Goal: Information Seeking & Learning: Learn about a topic

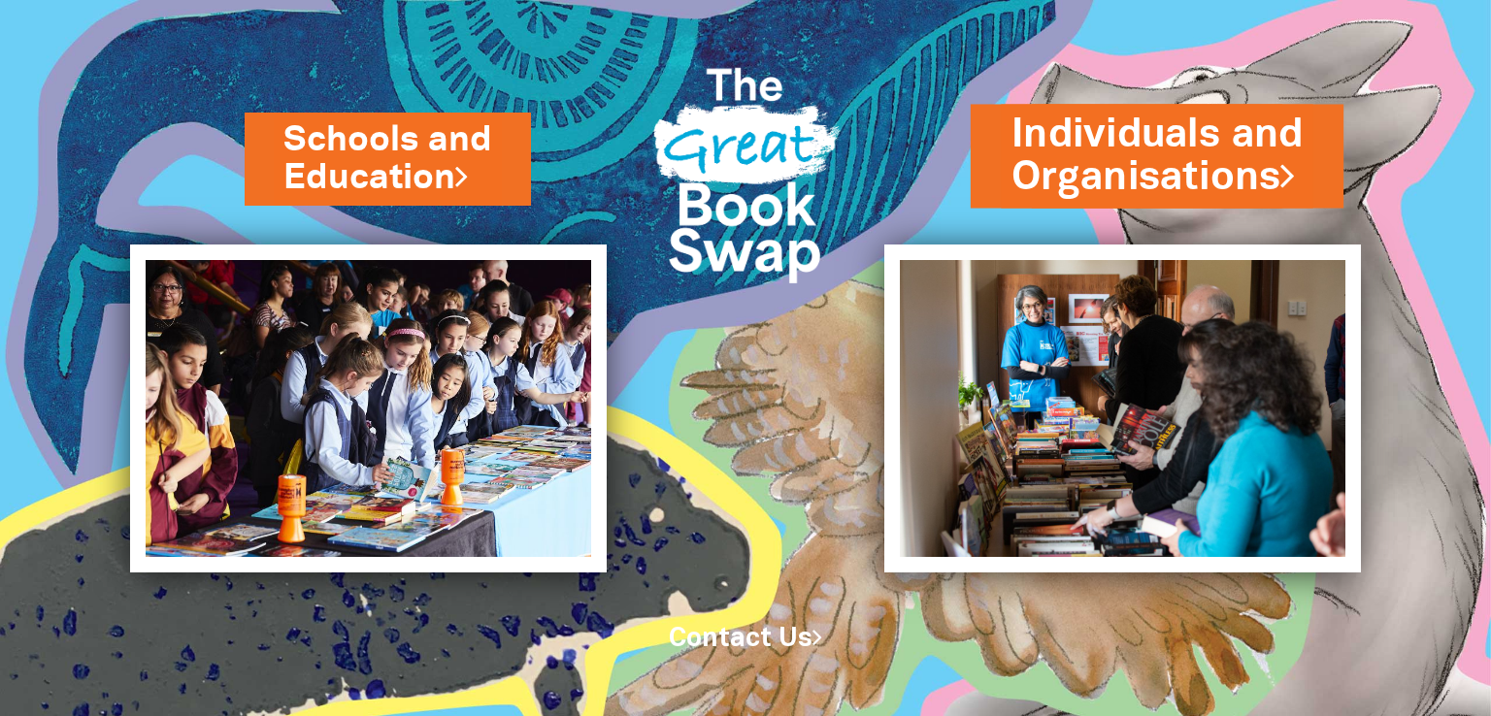
click at [1087, 168] on link "Individuals and Organisations" at bounding box center [1156, 155] width 291 height 98
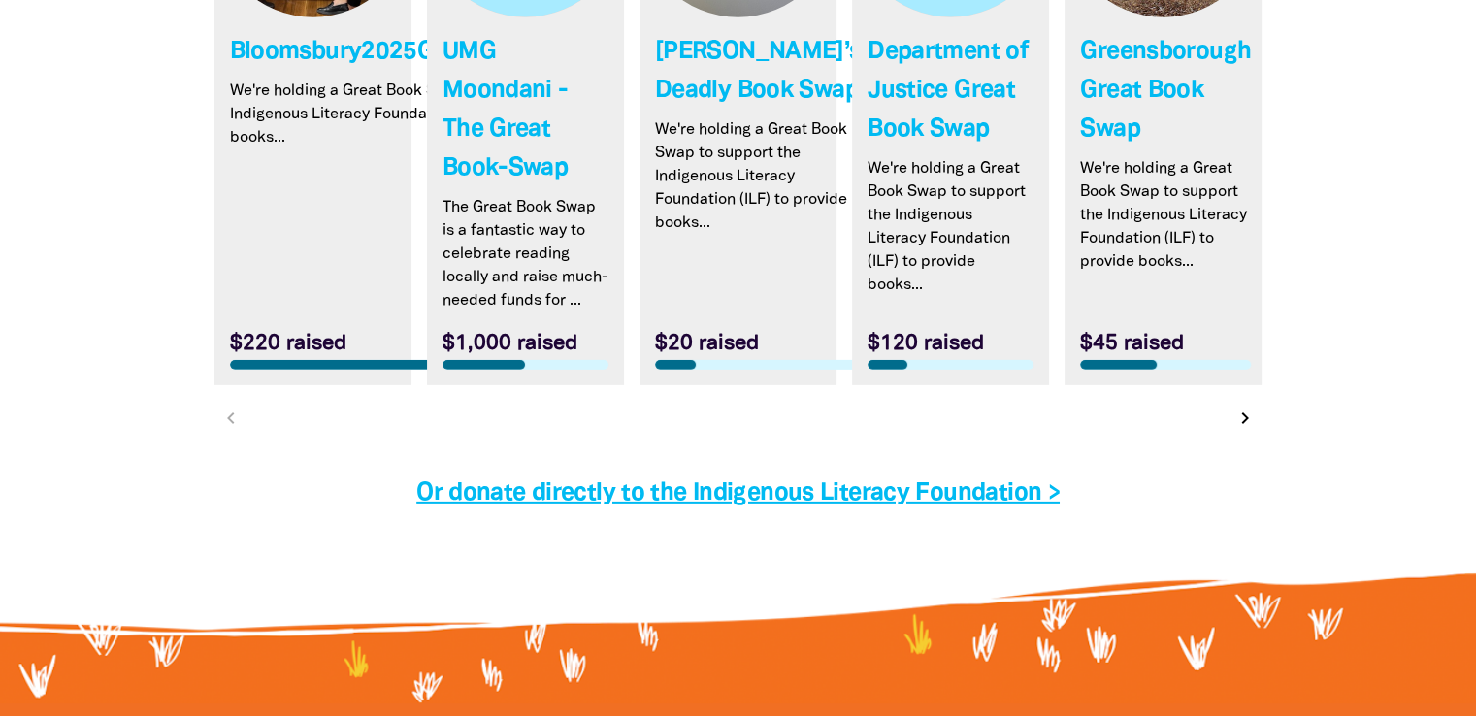
scroll to position [6406, 0]
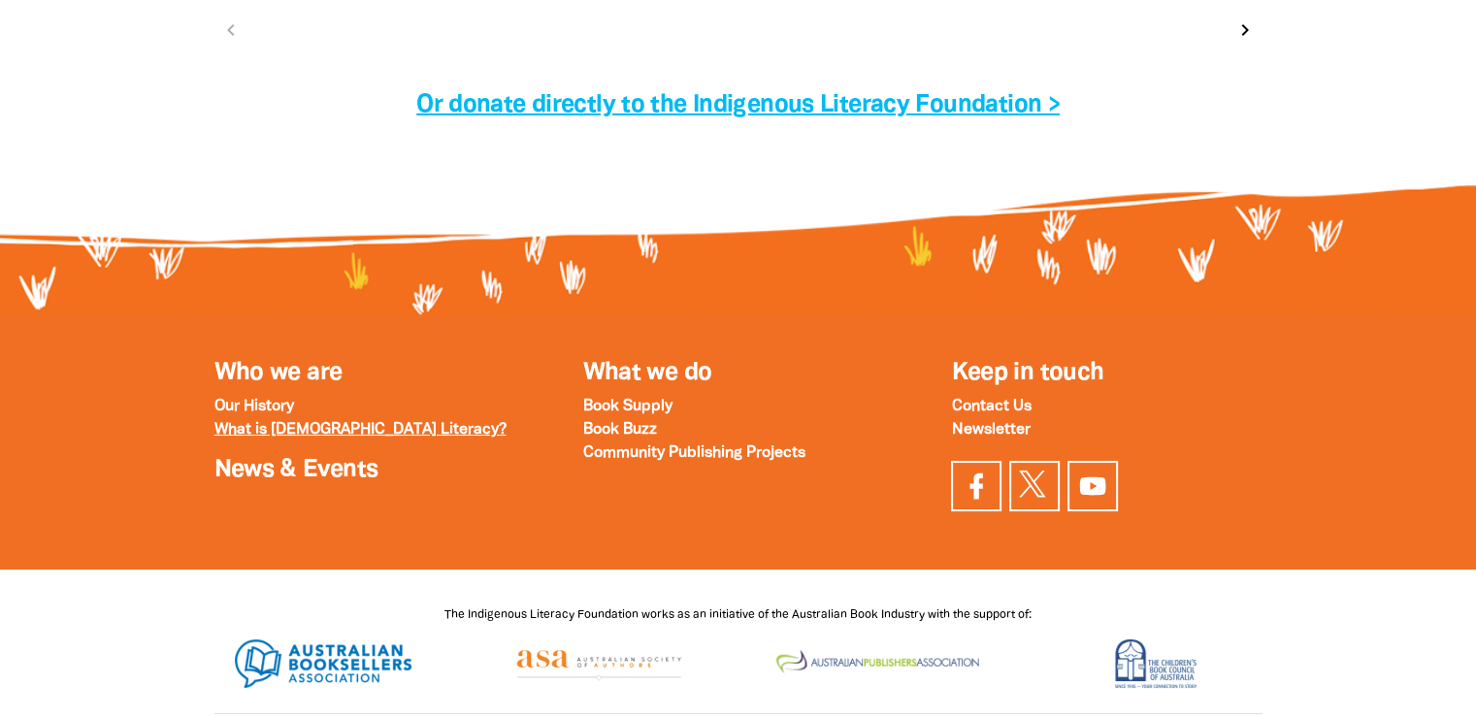
click at [264, 423] on strong "What is [DEMOGRAPHIC_DATA] Literacy?" at bounding box center [361, 430] width 292 height 14
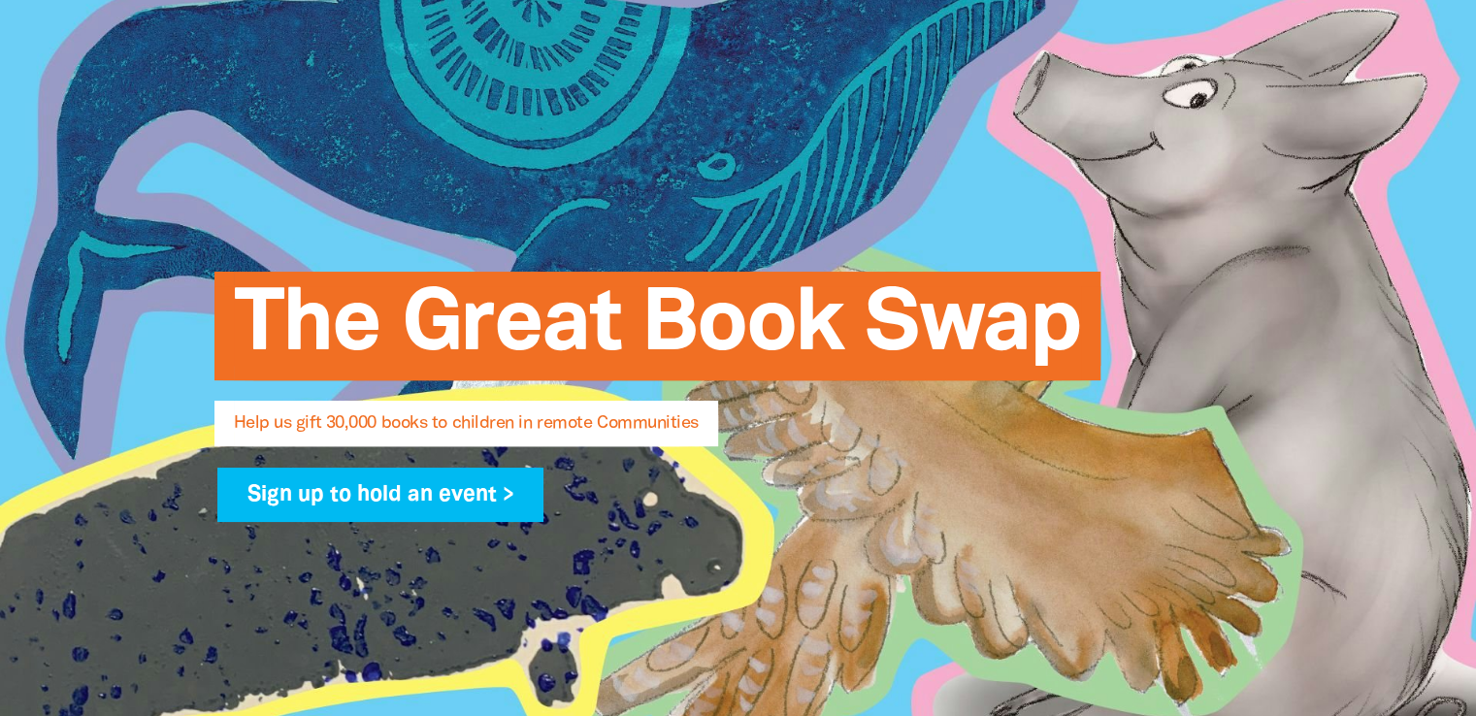
scroll to position [0, 0]
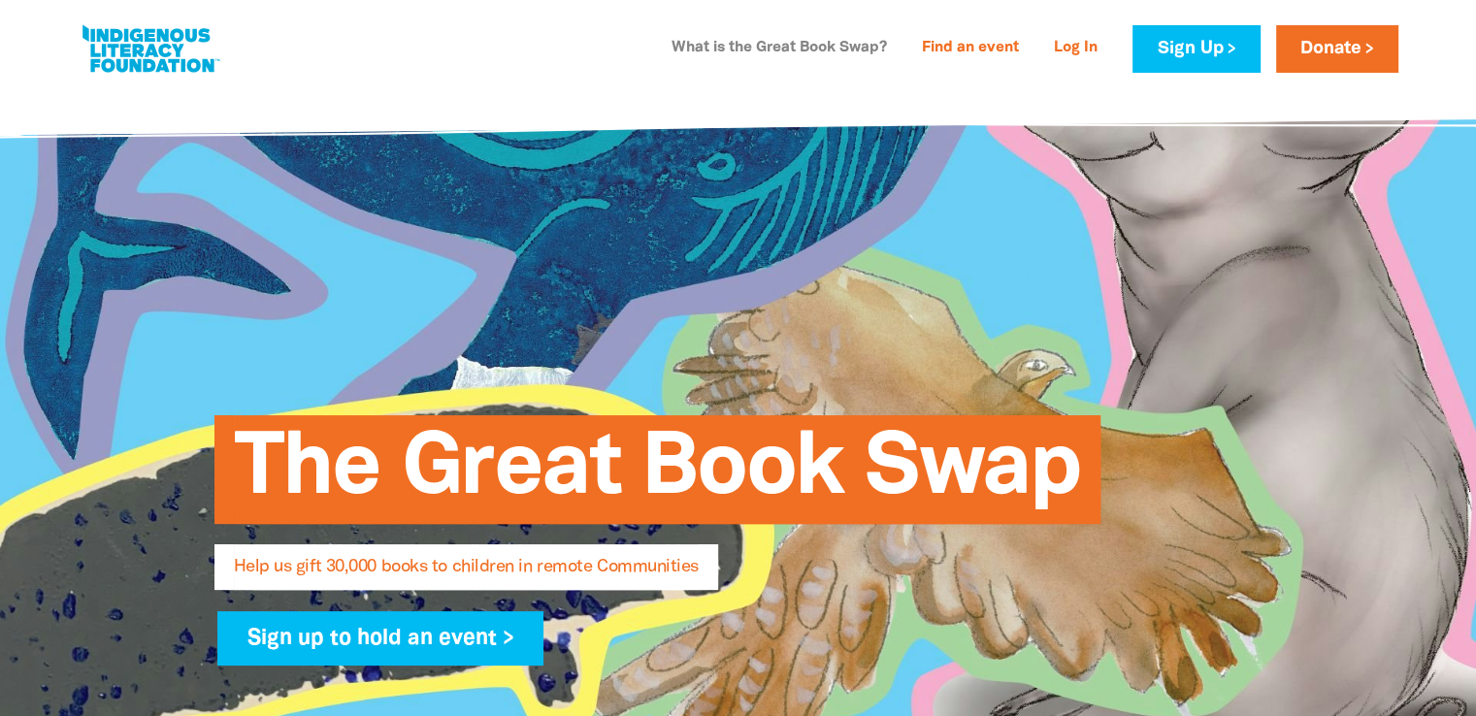
click at [772, 37] on link "What is the Great Book Swap?" at bounding box center [779, 48] width 239 height 31
